Goal: Task Accomplishment & Management: Manage account settings

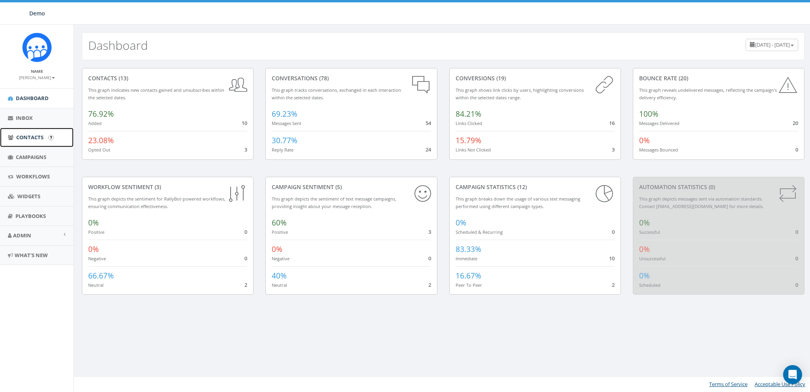
click at [31, 139] on span "Contacts" at bounding box center [29, 137] width 27 height 7
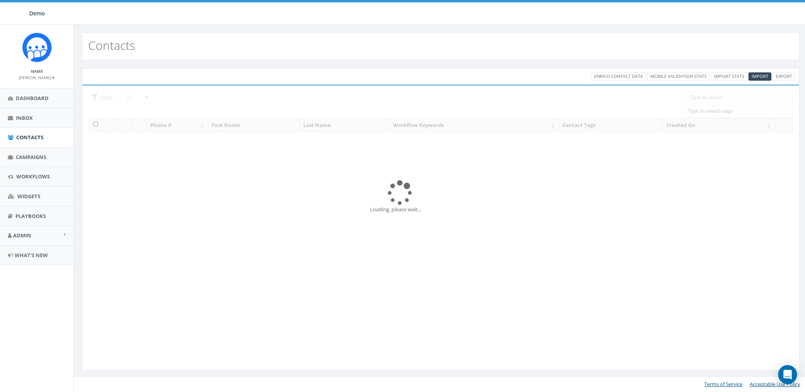
select select
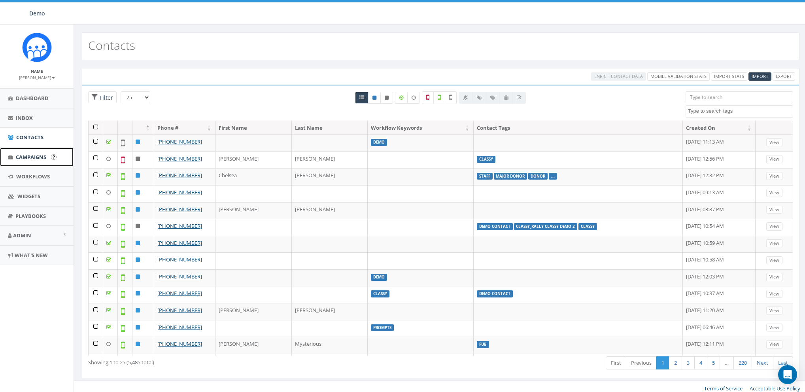
click at [28, 157] on span "Campaigns" at bounding box center [31, 156] width 30 height 7
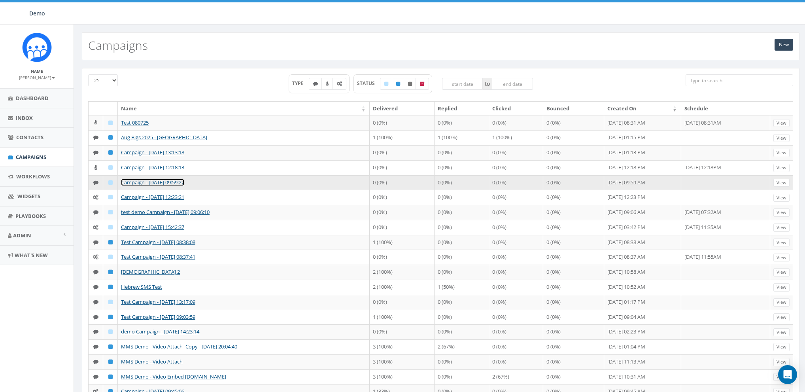
click at [134, 180] on link "Campaign - [DATE] 09:59:22" at bounding box center [152, 182] width 63 height 7
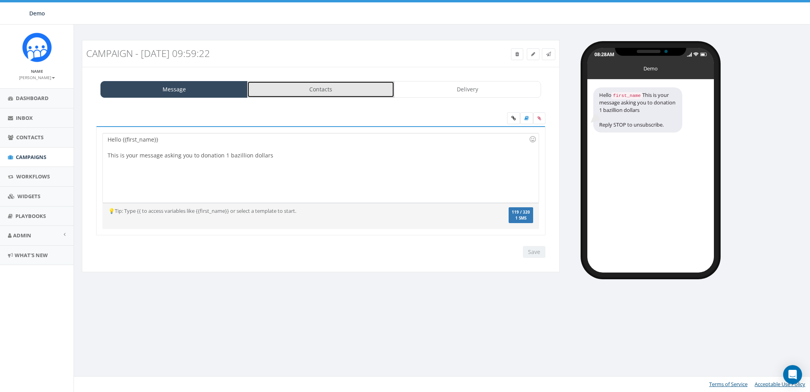
click at [328, 87] on link "Contacts" at bounding box center [320, 89] width 147 height 17
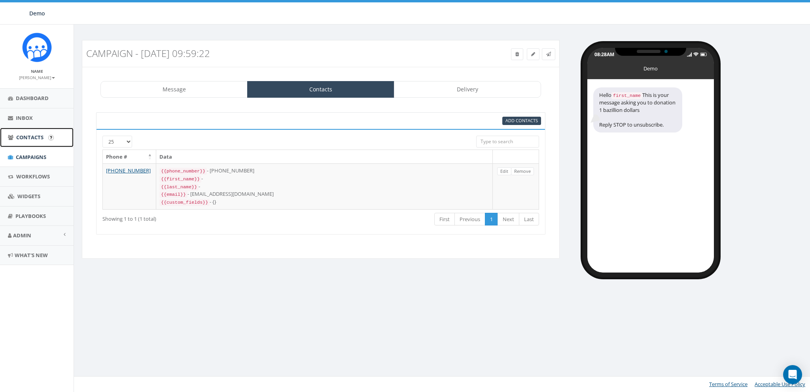
click at [26, 140] on span "Contacts" at bounding box center [29, 137] width 27 height 7
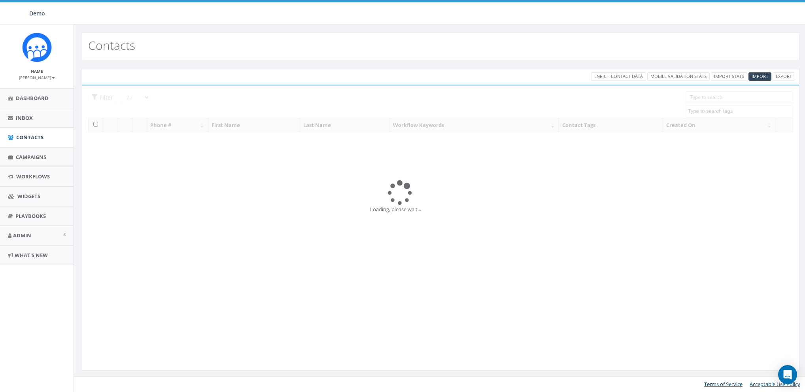
select select
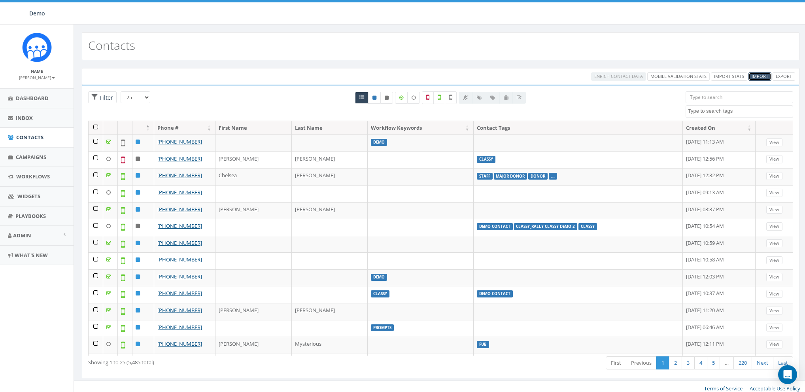
click at [766, 75] on span "Import" at bounding box center [760, 76] width 17 height 6
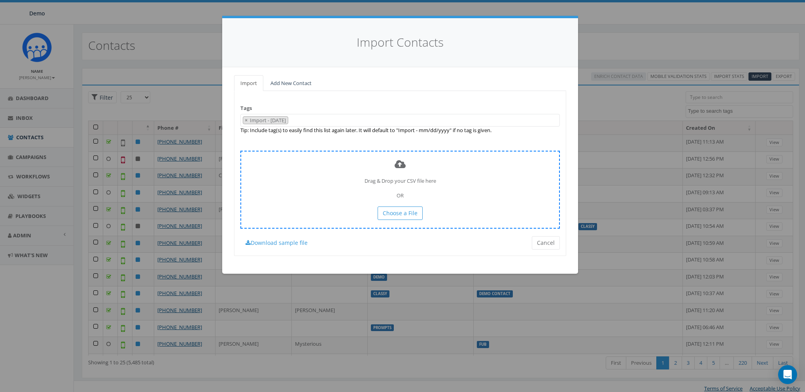
click at [388, 206] on div "Drag & Drop your CSV file here OR Choose a File" at bounding box center [400, 190] width 320 height 78
click at [389, 214] on span "Choose a File" at bounding box center [400, 213] width 35 height 8
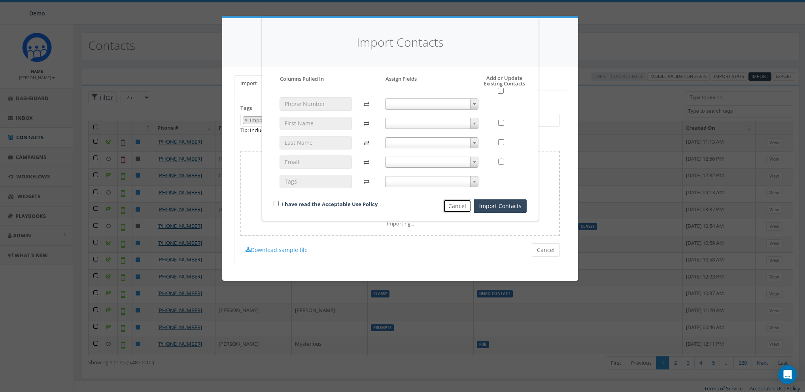
click at [461, 207] on button "Cancel" at bounding box center [457, 205] width 28 height 13
click at [454, 202] on button "Cancel" at bounding box center [457, 205] width 28 height 13
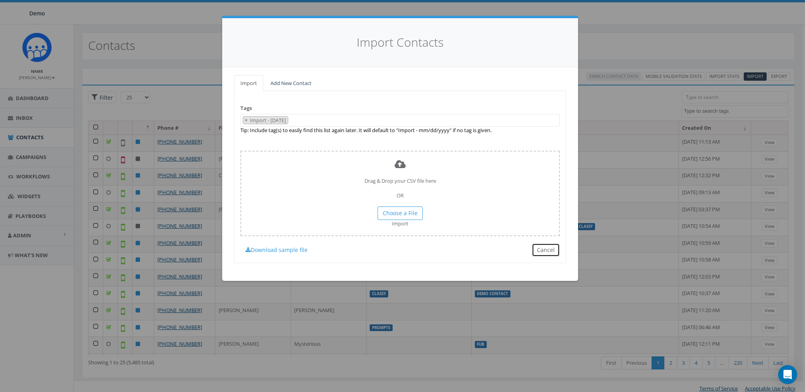
click at [546, 247] on button "Cancel" at bounding box center [546, 249] width 28 height 13
